Goal: Task Accomplishment & Management: Use online tool/utility

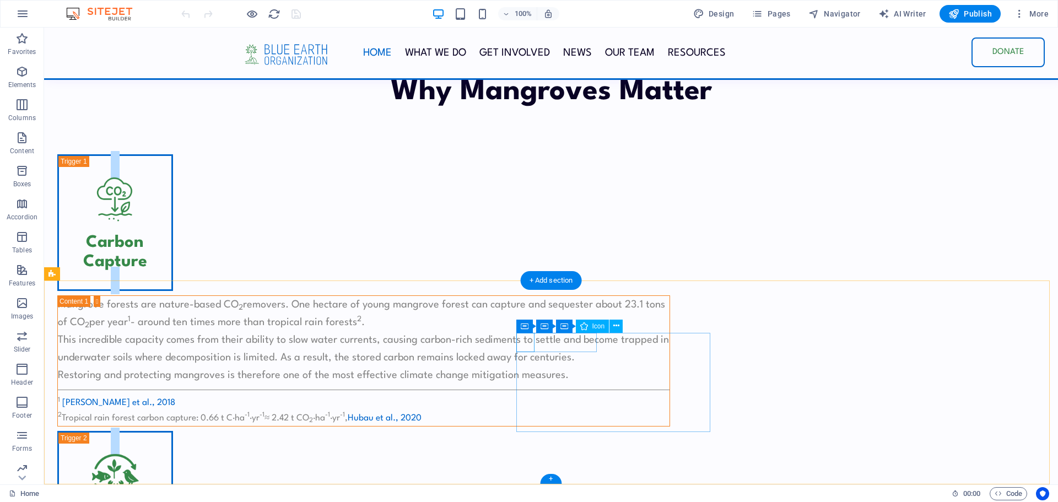
scroll to position [3122, 0]
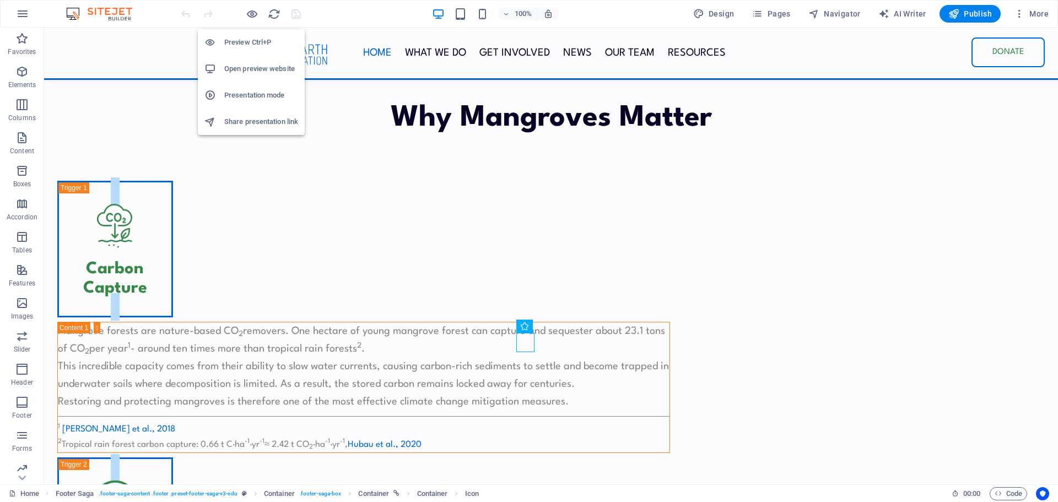
click at [264, 73] on h6 "Open preview website" at bounding box center [261, 68] width 74 height 13
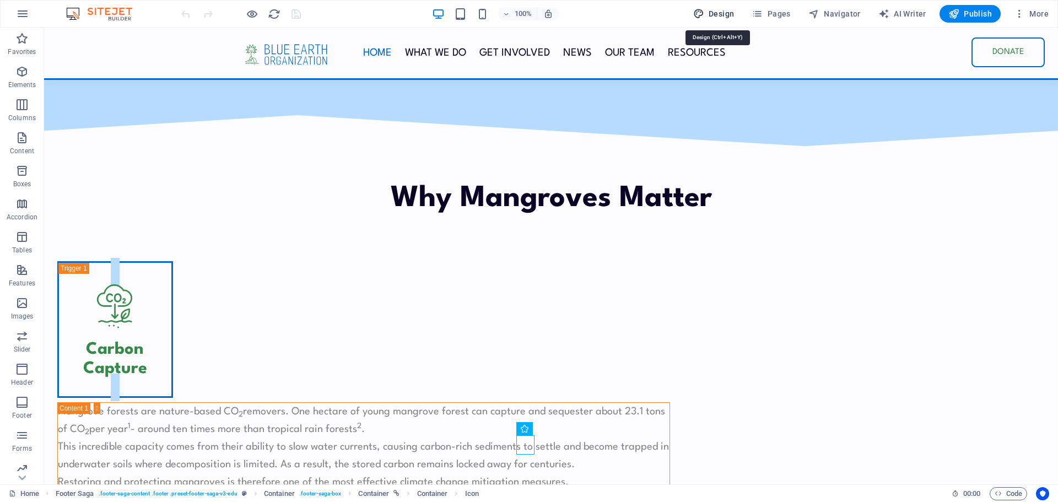
scroll to position [3019, 0]
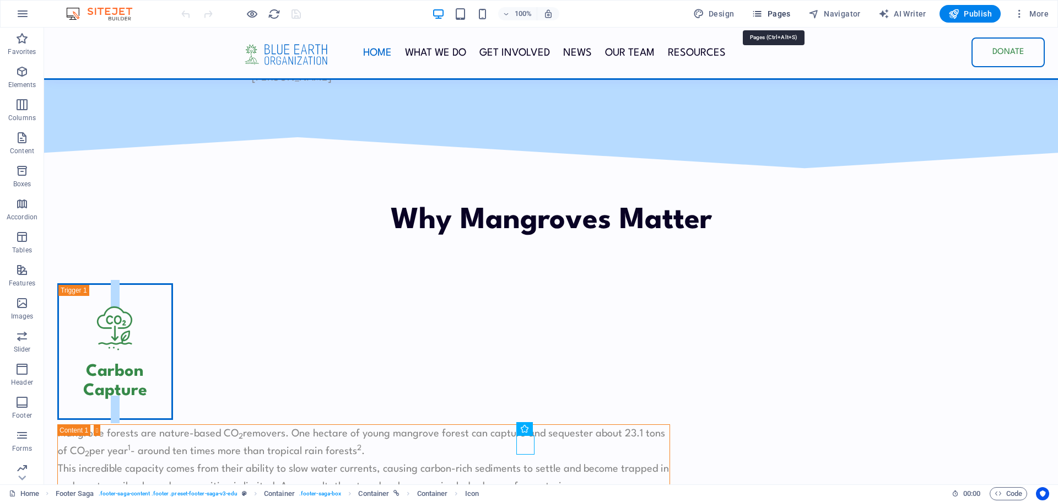
click at [775, 15] on span "Pages" at bounding box center [771, 13] width 39 height 11
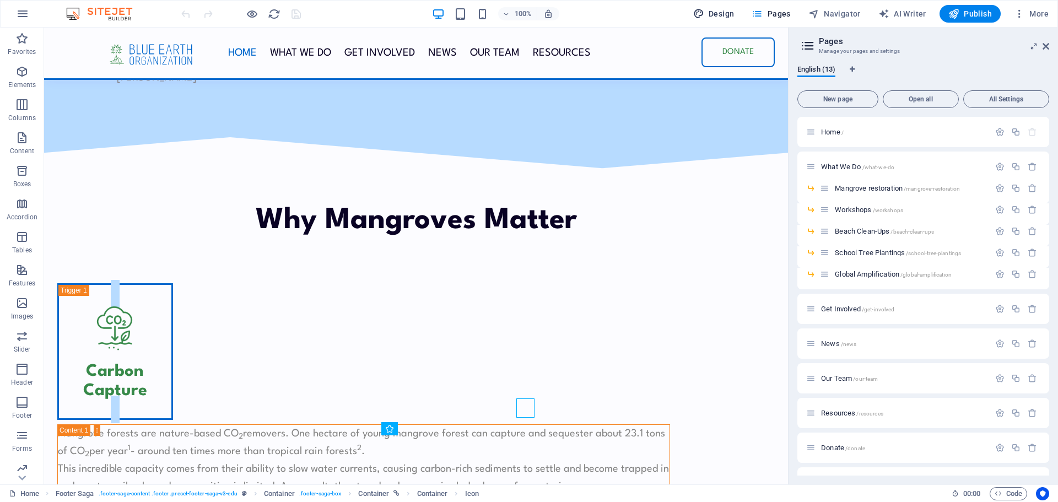
scroll to position [3056, 0]
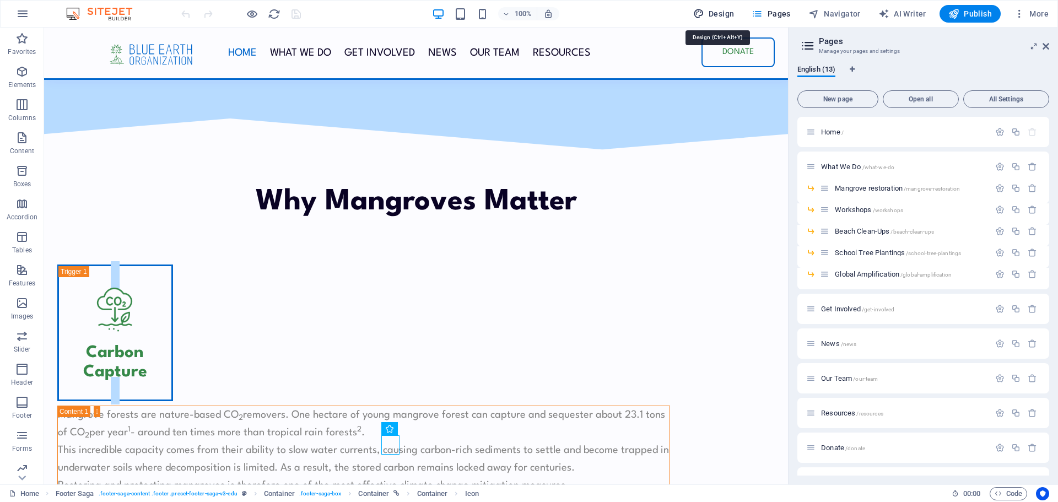
click at [725, 13] on span "Design" at bounding box center [713, 13] width 41 height 11
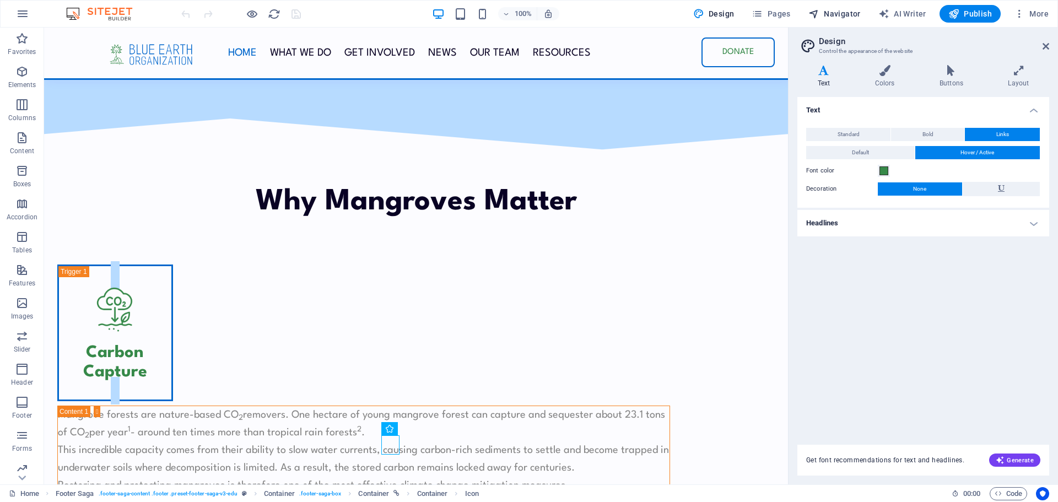
click at [850, 14] on span "Navigator" at bounding box center [835, 13] width 52 height 11
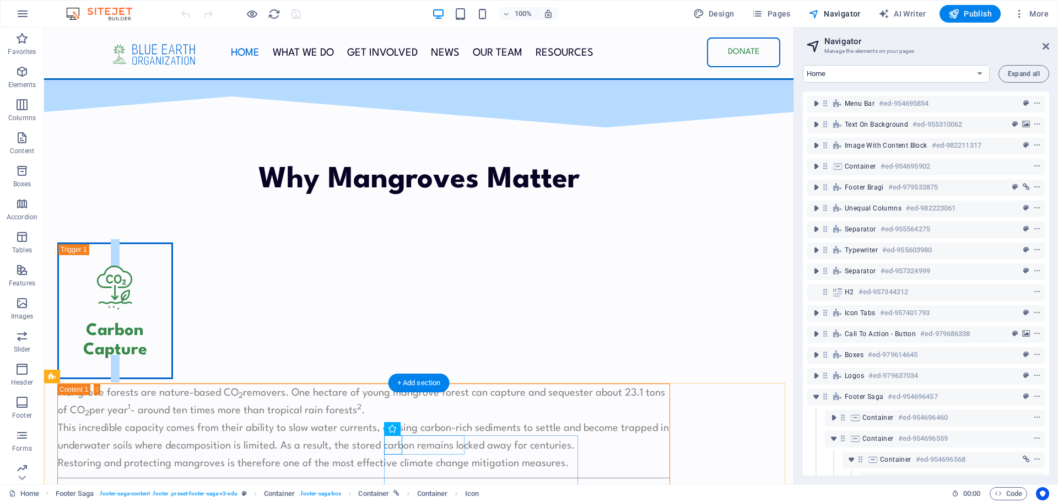
scroll to position [194, 3]
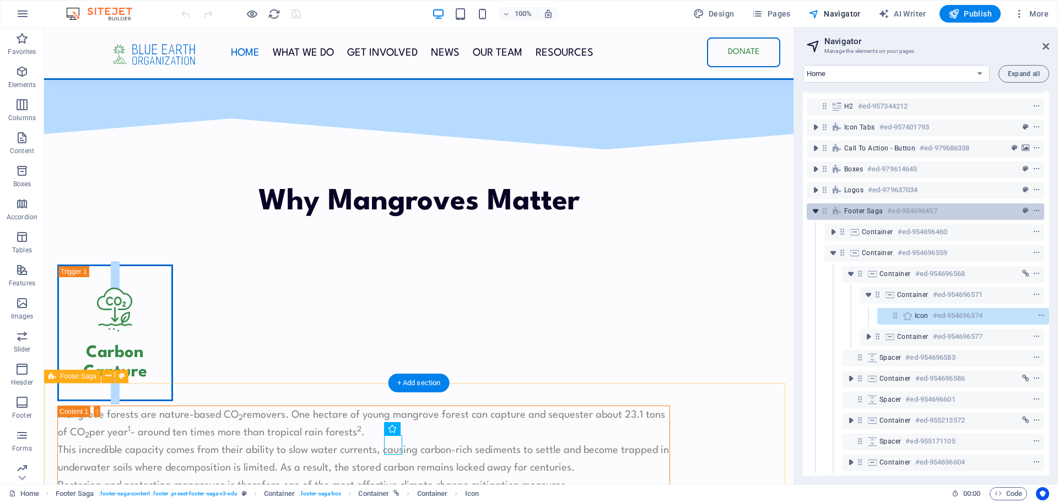
click at [815, 206] on icon "toggle-expand" at bounding box center [815, 211] width 11 height 11
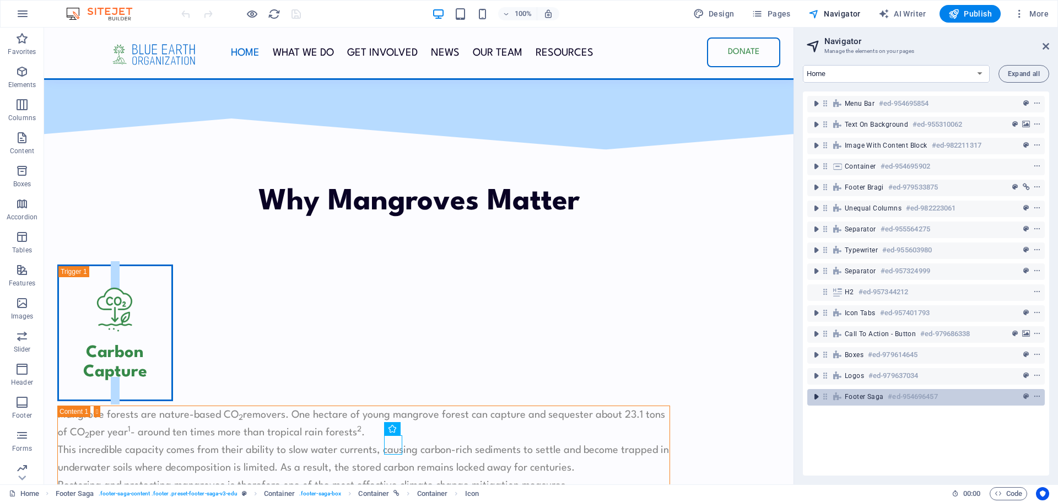
scroll to position [0, 0]
click at [857, 416] on div "Menu Bar #ed-954695854 Text on background #ed-955310062 Image with Content Bloc…" at bounding box center [926, 283] width 246 height 384
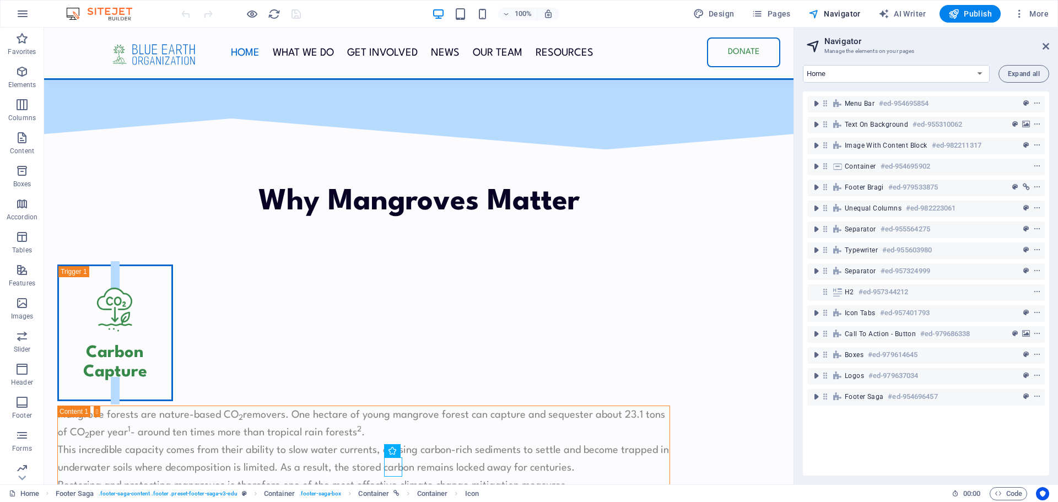
drag, startPoint x: 837, startPoint y: 421, endPoint x: 871, endPoint y: 445, distance: 41.6
click at [872, 445] on div "Menu Bar #ed-954695854 Text on background #ed-955310062 Image with Content Bloc…" at bounding box center [926, 283] width 246 height 384
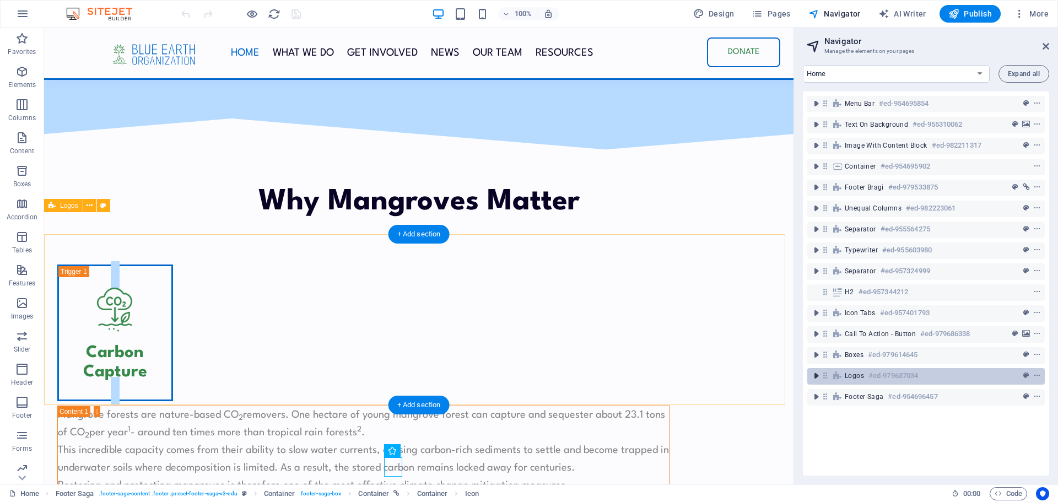
click at [820, 378] on icon "toggle-expand" at bounding box center [816, 375] width 11 height 11
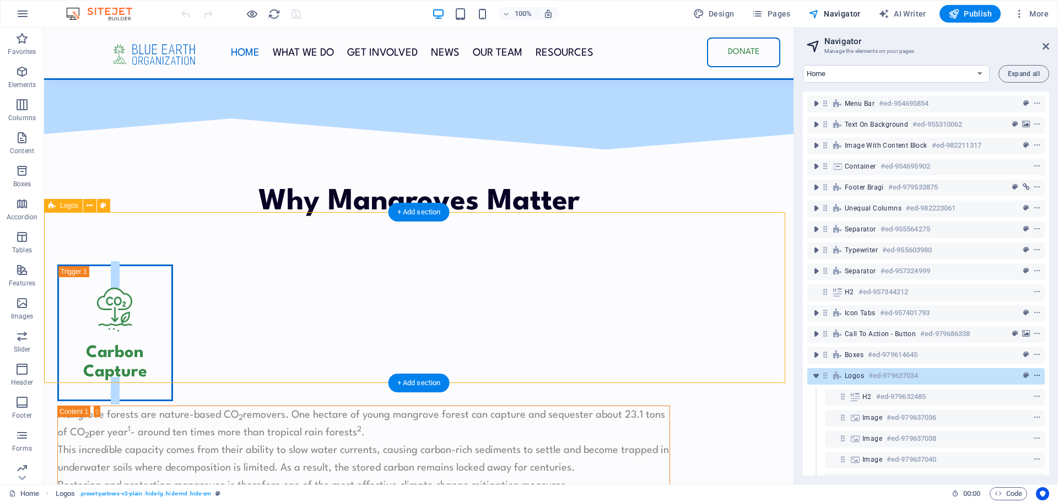
click at [1038, 374] on icon "context-menu" at bounding box center [1037, 376] width 8 height 8
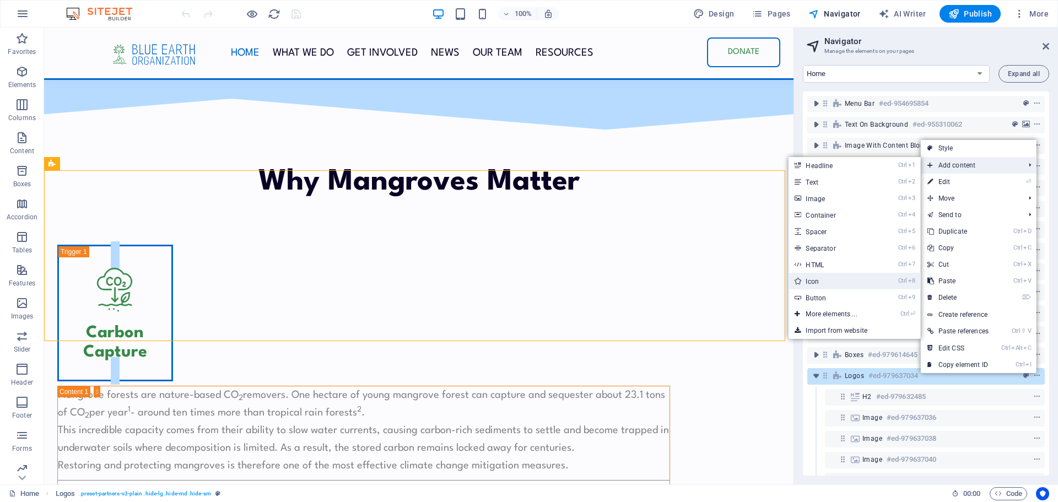
click at [825, 287] on link "Ctrl 8 Icon" at bounding box center [833, 281] width 91 height 17
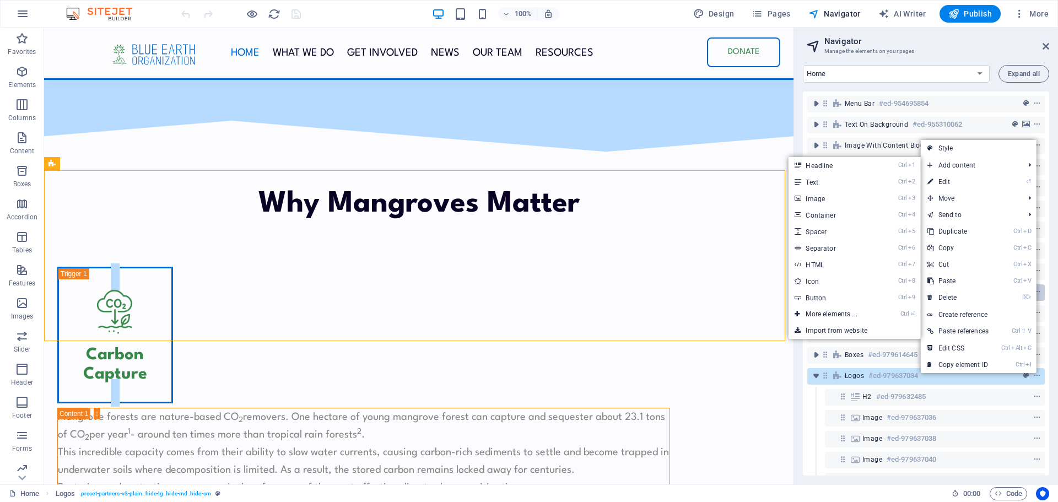
select select "xMidYMid"
select select "px"
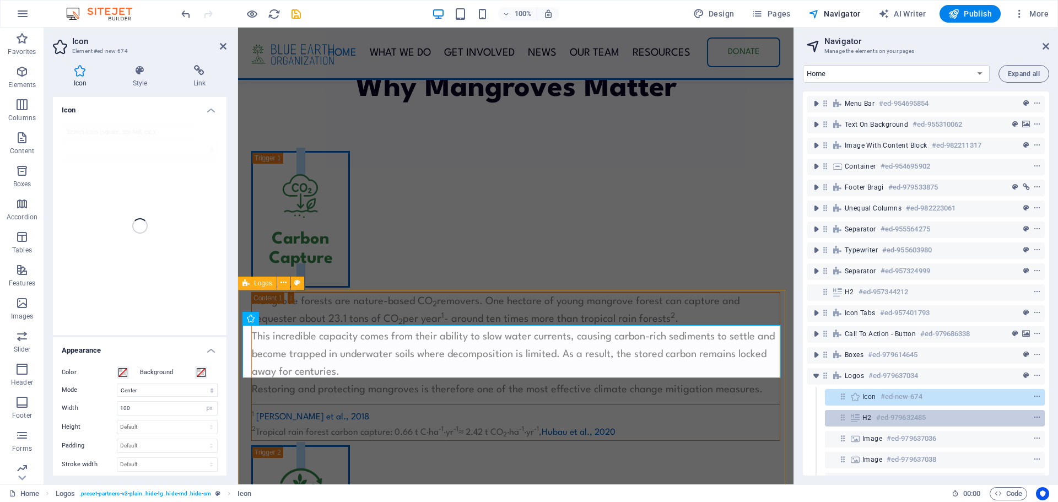
scroll to position [89, 0]
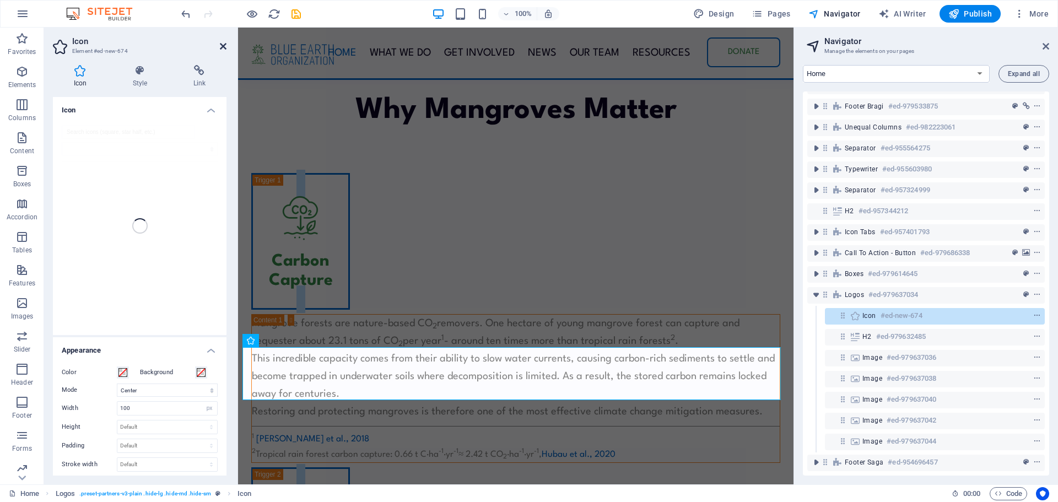
click at [224, 46] on icon at bounding box center [223, 46] width 7 height 9
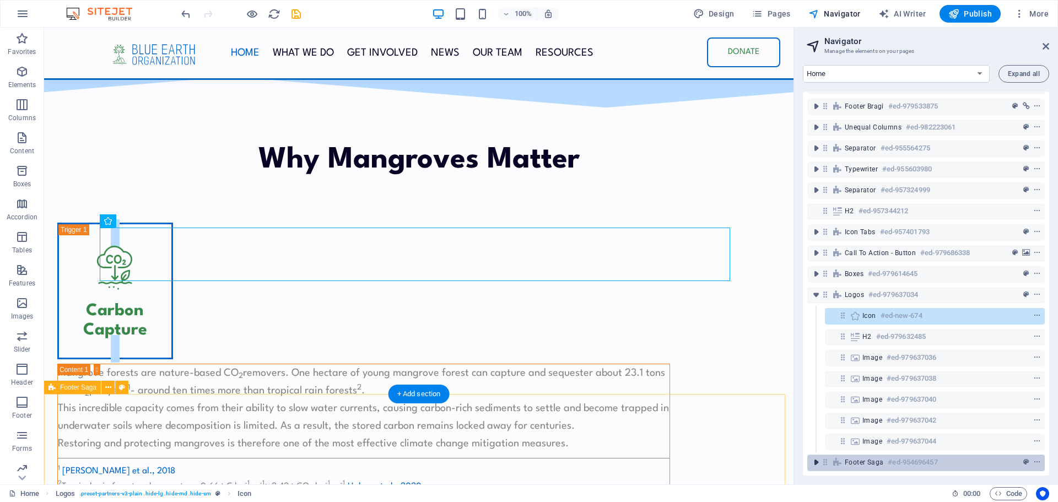
click at [816, 457] on icon "toggle-expand" at bounding box center [816, 462] width 11 height 11
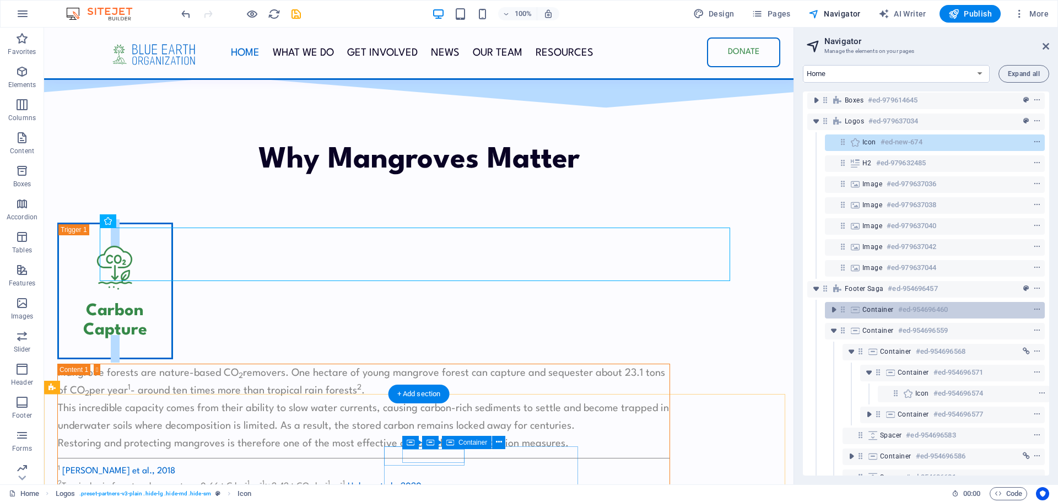
scroll to position [310, 0]
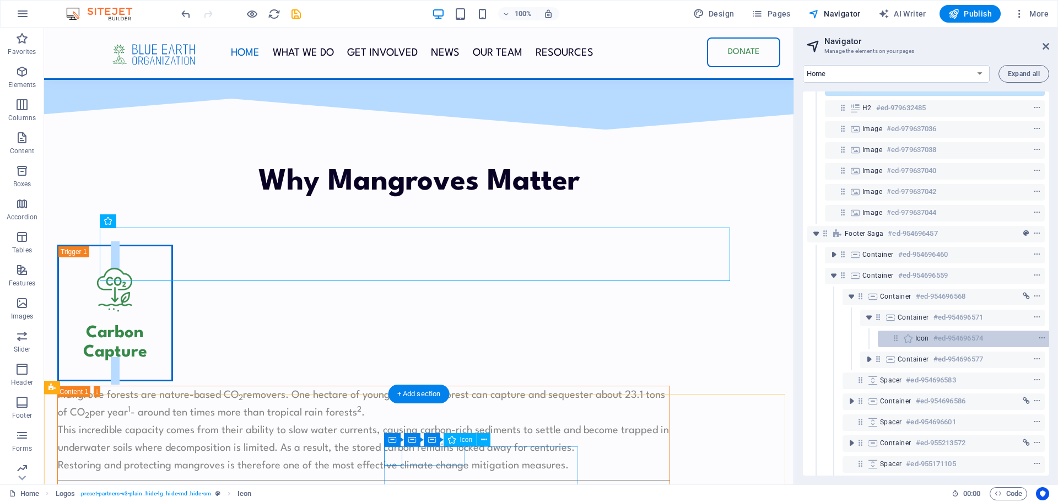
click at [908, 341] on icon at bounding box center [908, 338] width 12 height 9
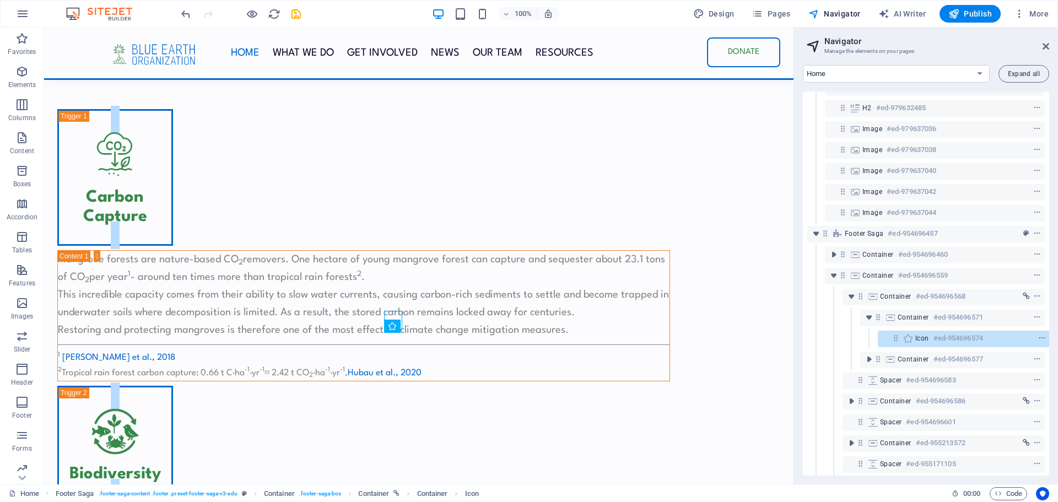
scroll to position [341, 3]
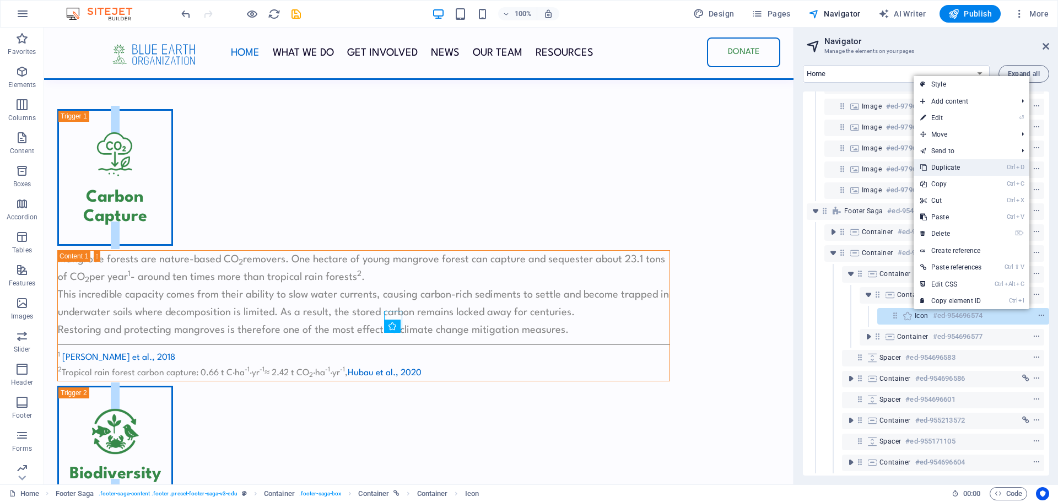
click at [949, 167] on link "Ctrl D Duplicate" at bounding box center [951, 167] width 74 height 17
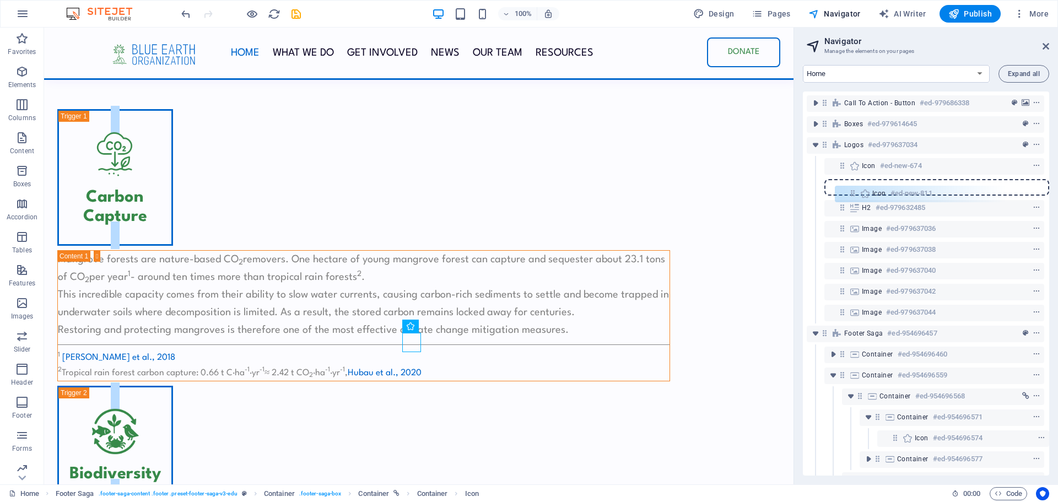
scroll to position [229, 3]
drag, startPoint x: 889, startPoint y: 331, endPoint x: 848, endPoint y: 190, distance: 147.0
click at [848, 190] on div "Menu Bar #ed-954695854 Text on background #ed-955310062 Image with Content Bloc…" at bounding box center [926, 283] width 246 height 384
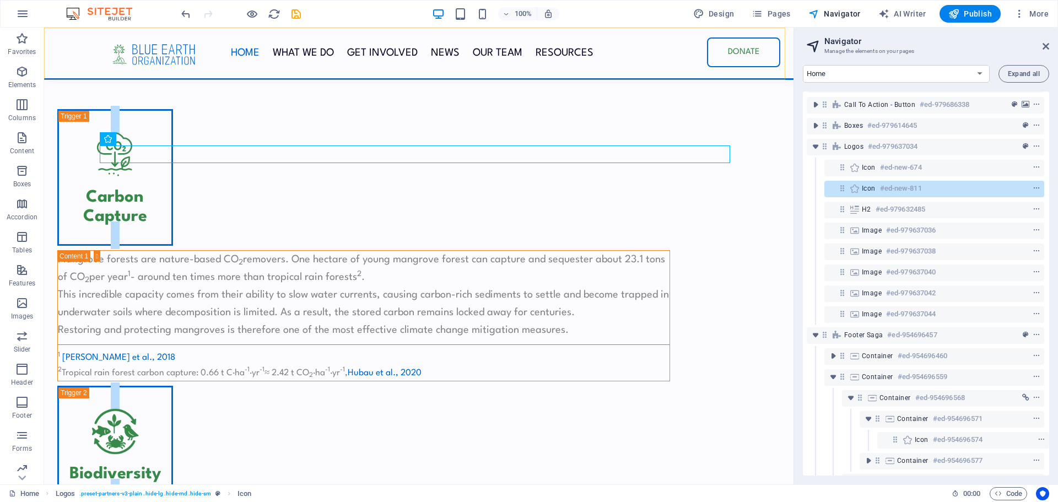
scroll to position [3212, 0]
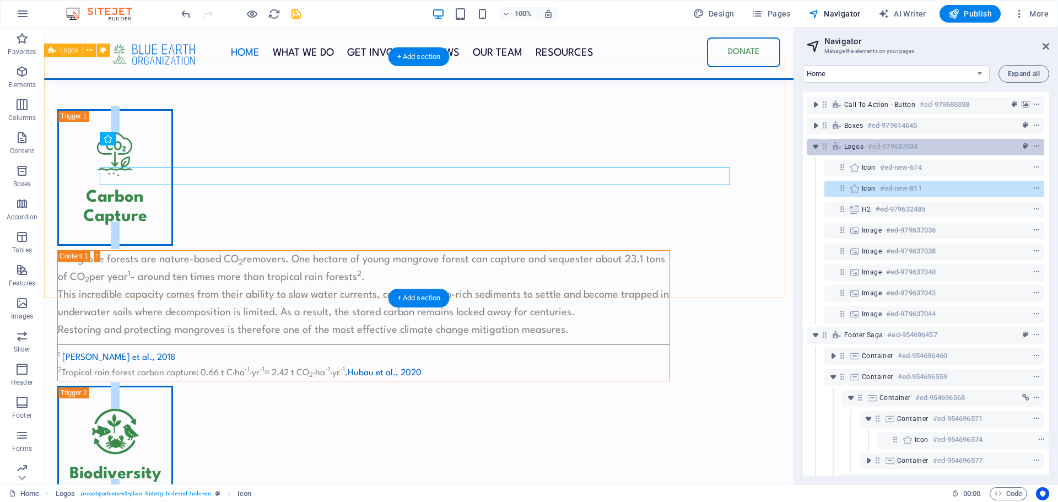
click at [892, 143] on h6 "#ed-979637034" at bounding box center [893, 146] width 50 height 13
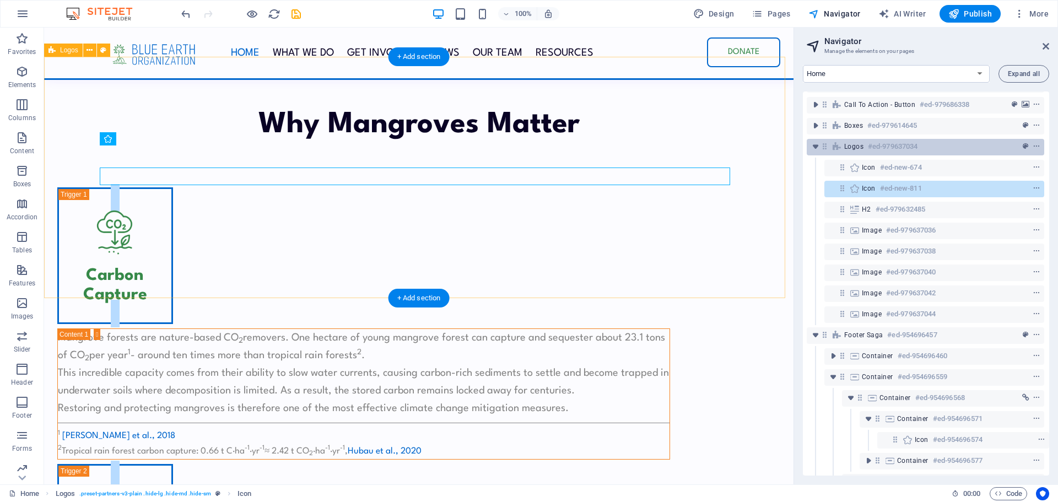
click at [892, 143] on h6 "#ed-979637034" at bounding box center [893, 146] width 50 height 13
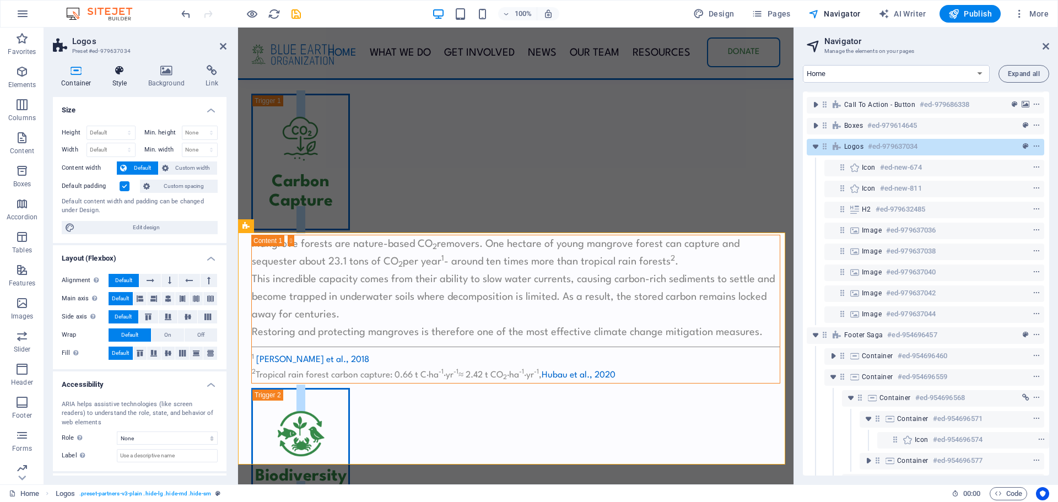
click at [119, 73] on icon at bounding box center [119, 70] width 31 height 11
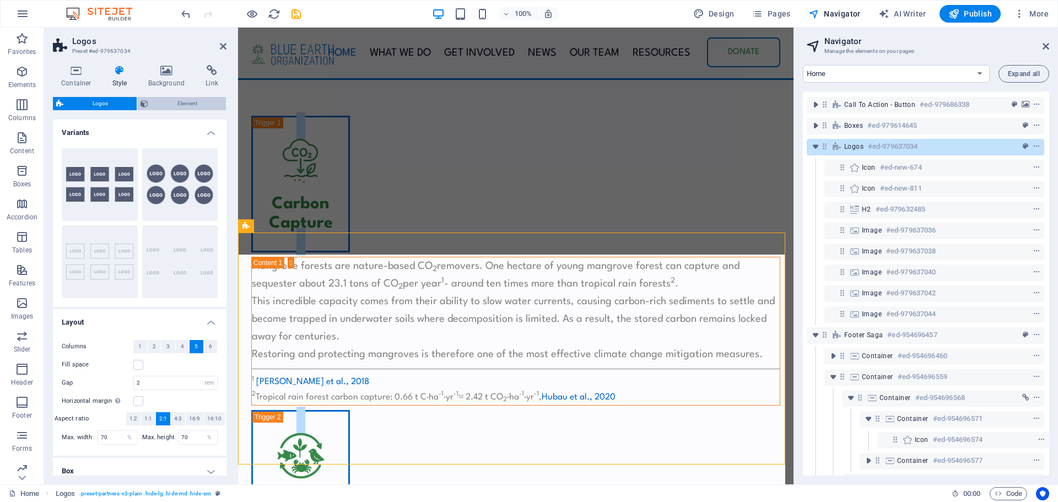
click at [176, 104] on span "Element" at bounding box center [187, 103] width 71 height 13
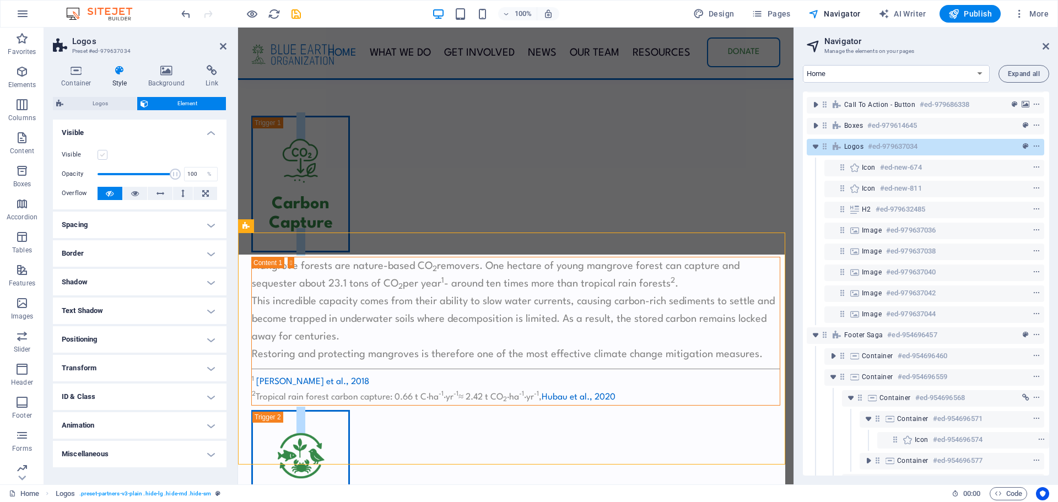
click at [100, 152] on label at bounding box center [103, 155] width 10 height 10
click at [0, 0] on input "Visible" at bounding box center [0, 0] width 0 height 0
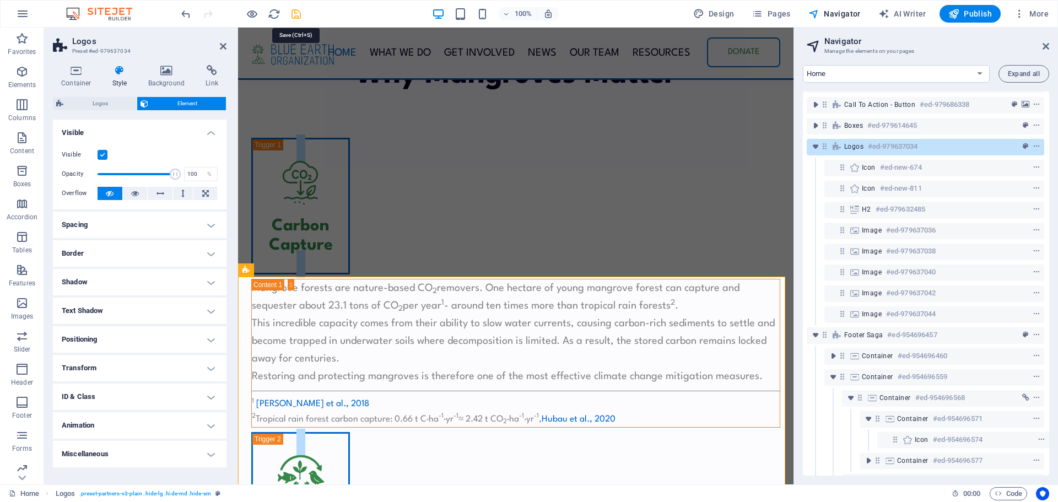
drag, startPoint x: 296, startPoint y: 16, endPoint x: 421, endPoint y: 9, distance: 125.3
click at [296, 16] on icon "save" at bounding box center [296, 14] width 13 height 13
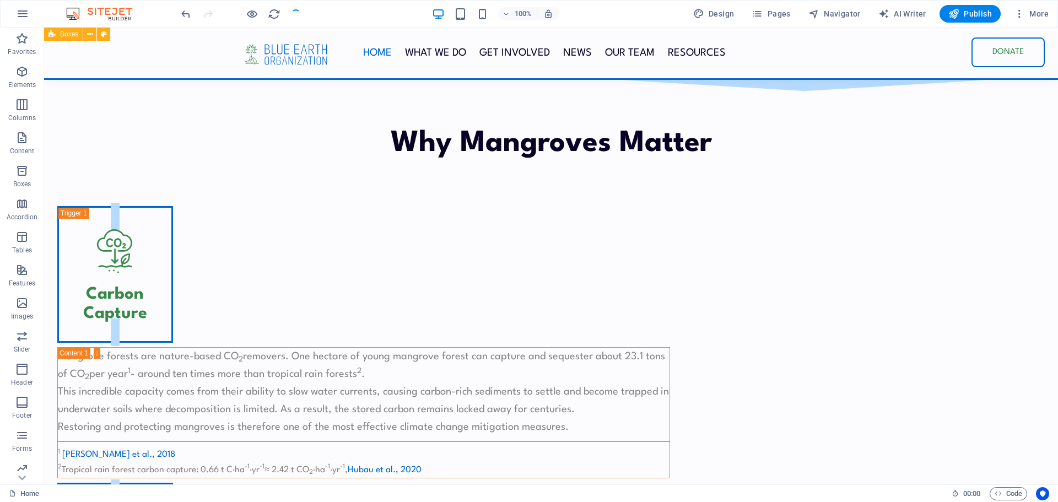
scroll to position [3074, 0]
